Goal: Task Accomplishment & Management: Use online tool/utility

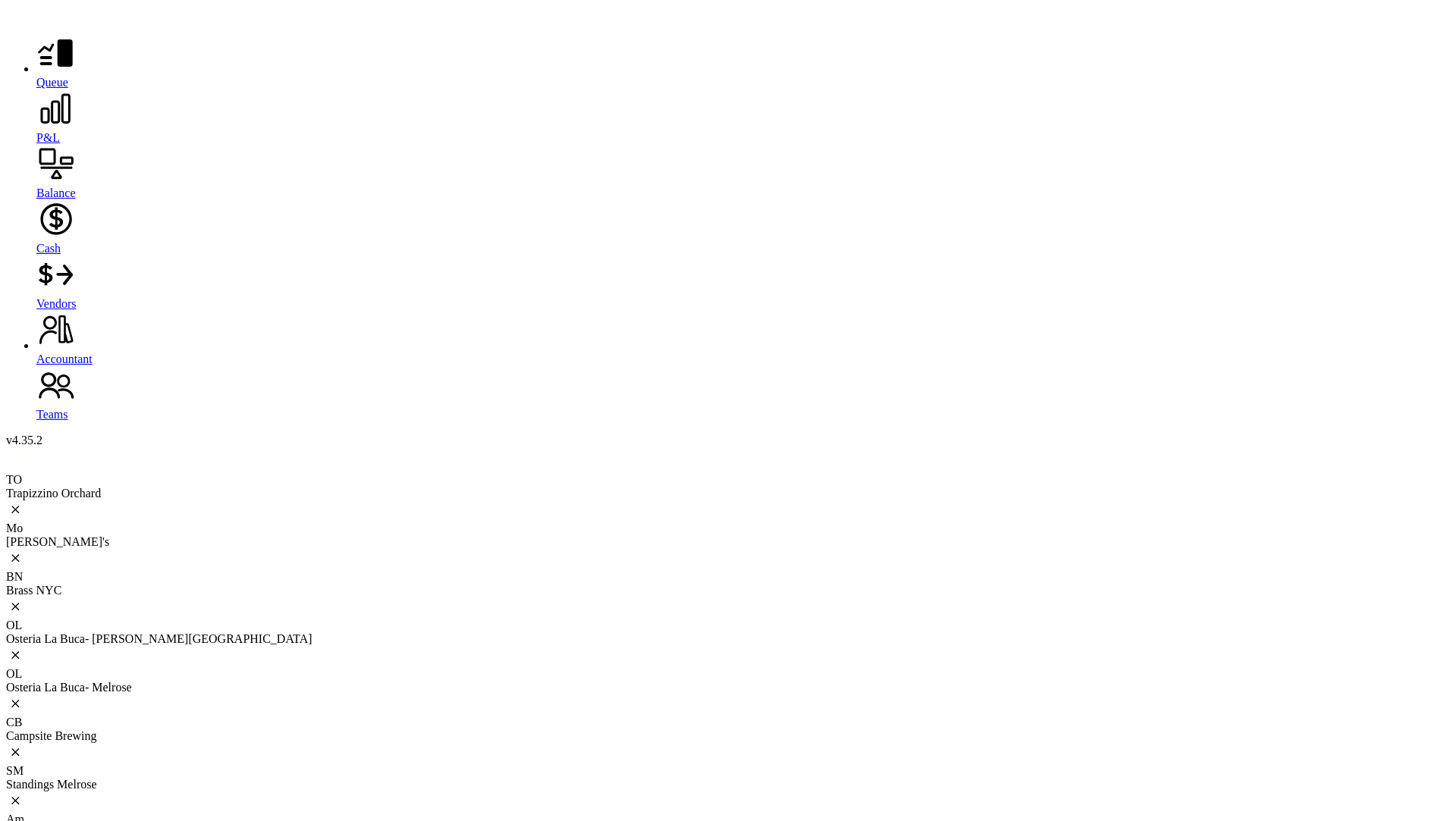
click at [791, 729] on div "Campsite Brewing" at bounding box center [727, 736] width 1444 height 13
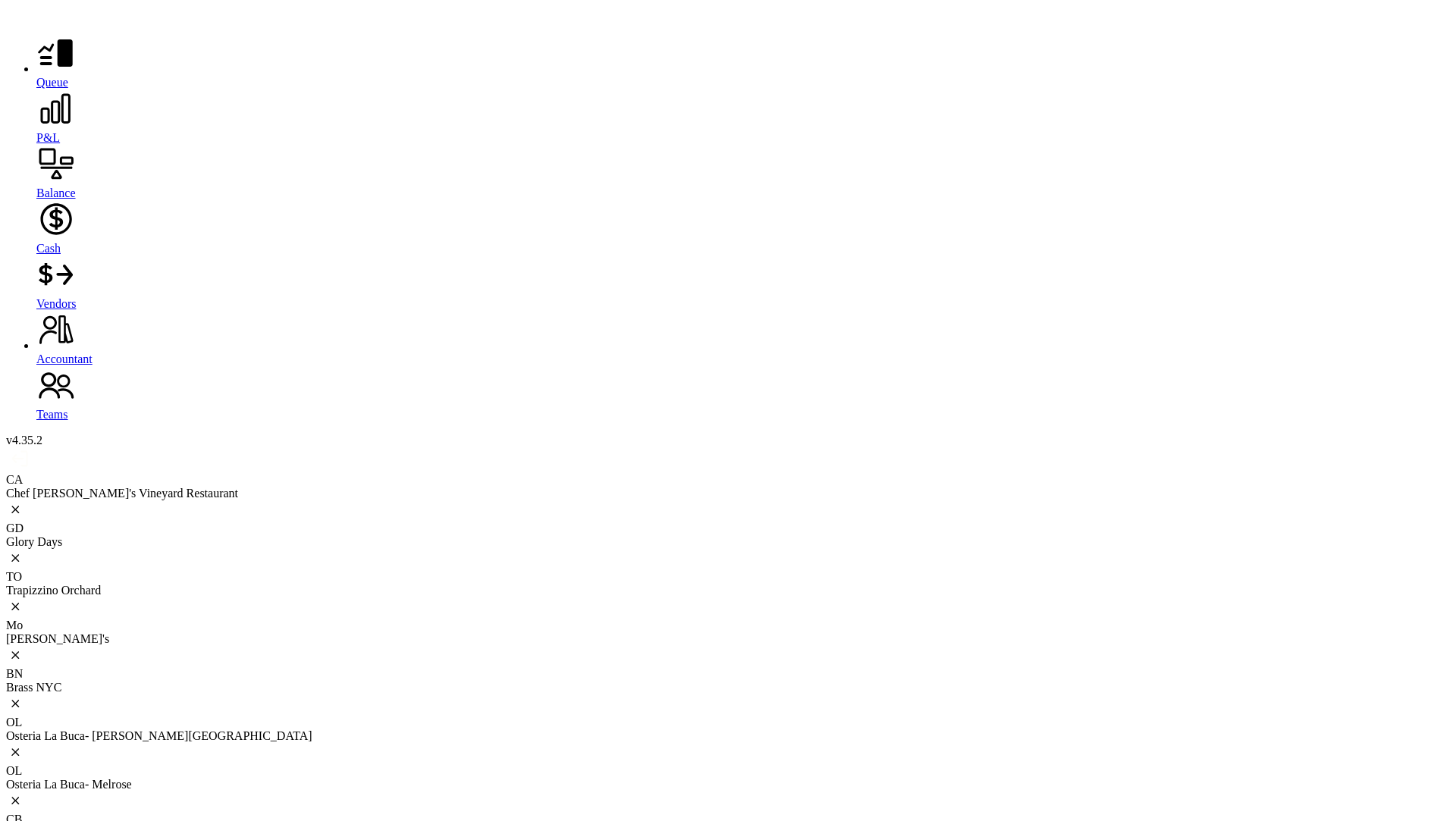
type input "*****"
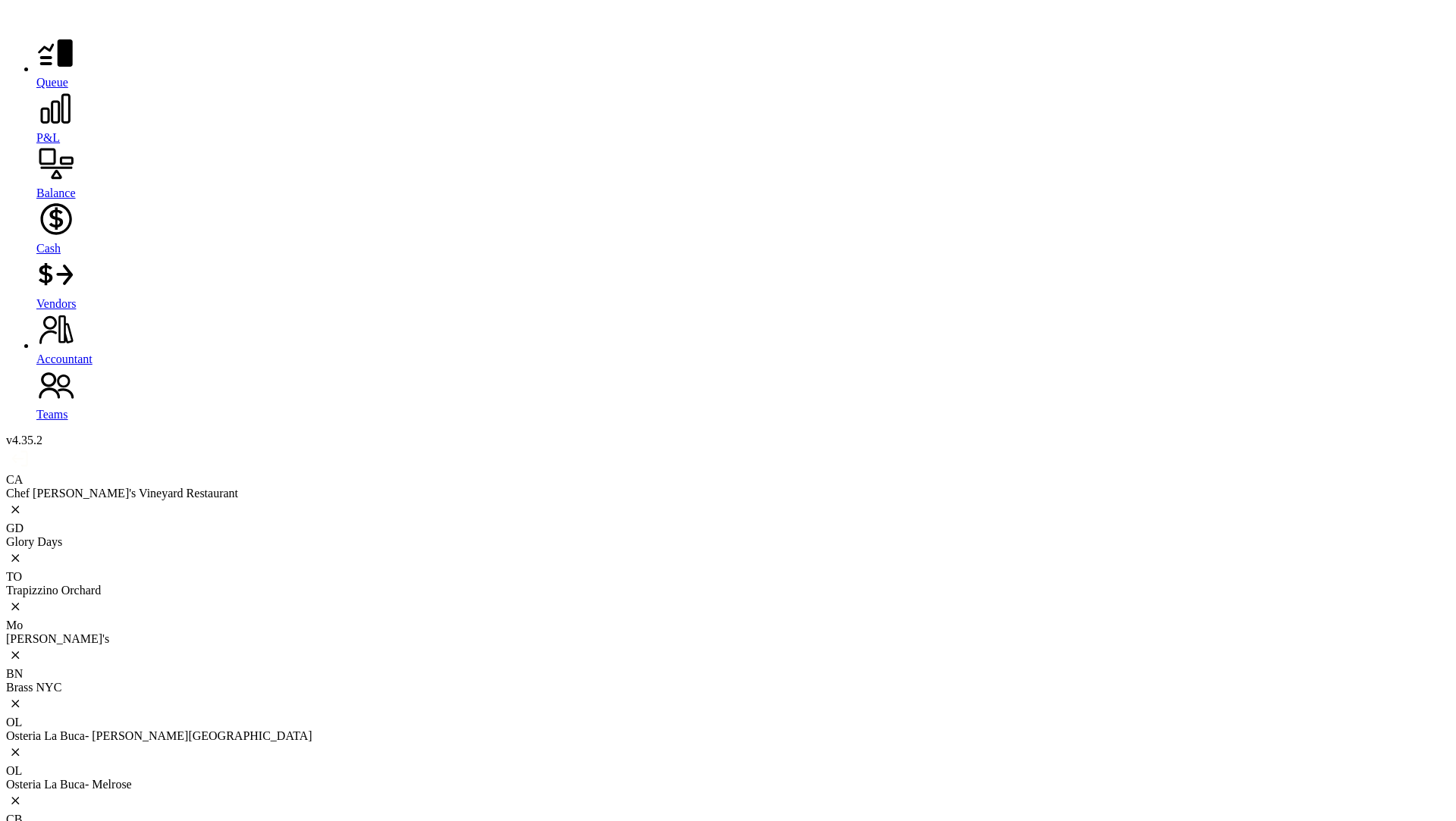
type input "**"
